Goal: Find specific page/section: Find specific page/section

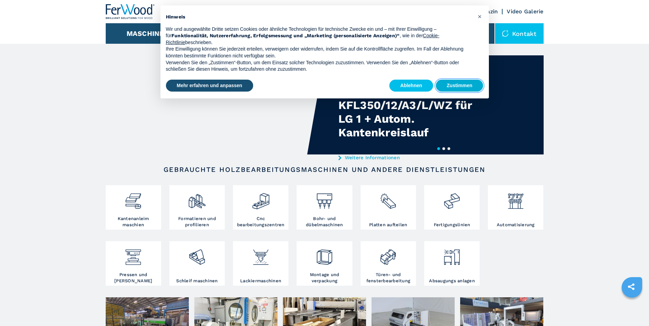
drag, startPoint x: 464, startPoint y: 84, endPoint x: 438, endPoint y: 81, distance: 26.8
click at [464, 84] on button "Zustimmen" at bounding box center [460, 86] width 48 height 12
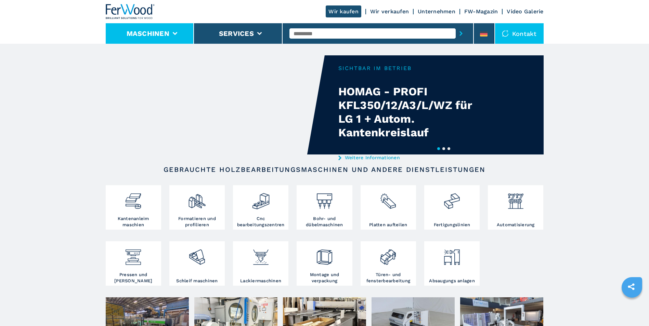
click at [144, 31] on button "Maschinen" at bounding box center [148, 33] width 43 height 8
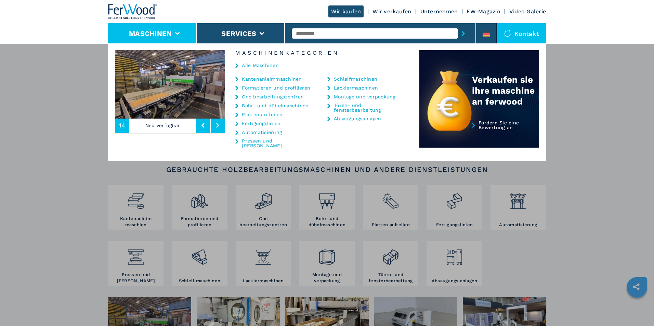
click at [279, 97] on link "Cnc bearbeitungszentren" at bounding box center [273, 96] width 62 height 5
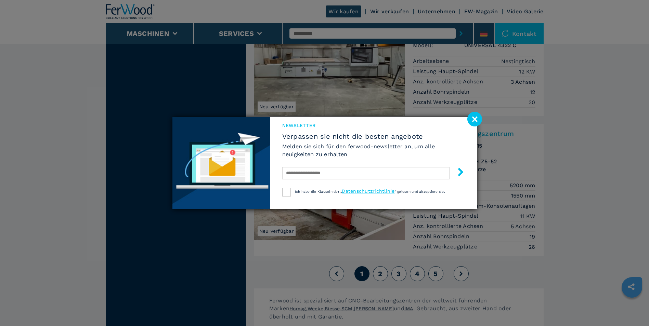
scroll to position [1623, 0]
click at [475, 120] on image at bounding box center [474, 119] width 15 height 15
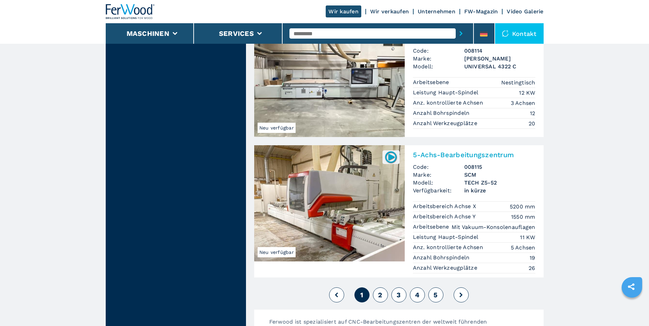
scroll to position [1589, 0]
